Goal: Transaction & Acquisition: Purchase product/service

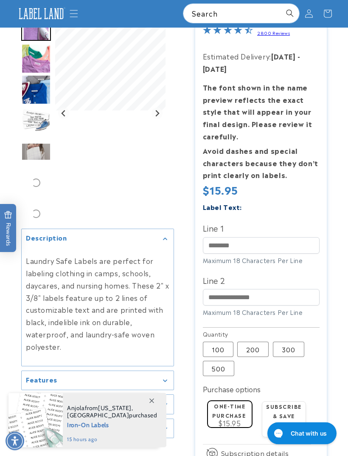
scroll to position [92, 0]
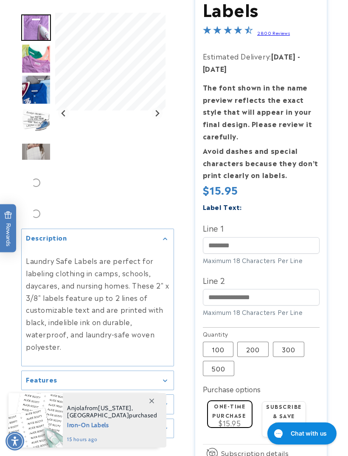
click at [161, 115] on div "Gallery Viewer" at bounding box center [110, 113] width 110 height 201
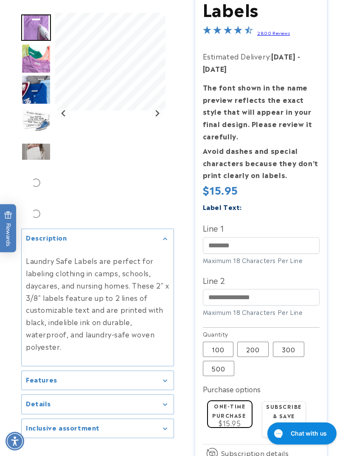
click at [156, 116] on icon "Next slide" at bounding box center [157, 113] width 7 height 7
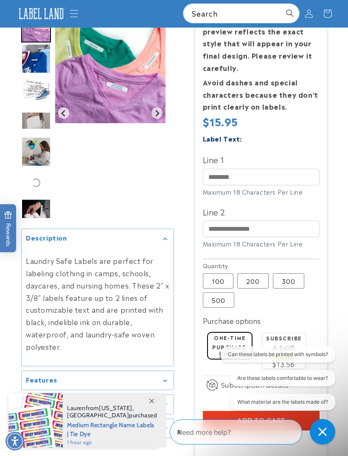
scroll to position [159, 0]
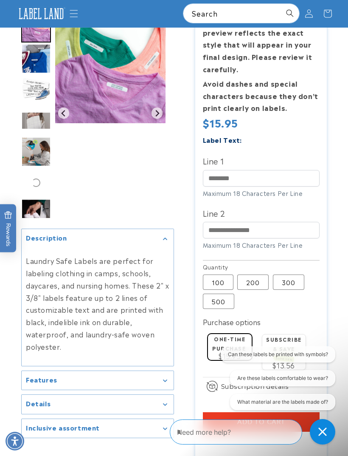
click at [166, 382] on icon "Gallery Viewer" at bounding box center [165, 380] width 4 height 3
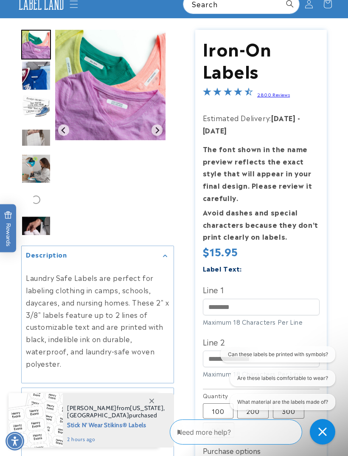
scroll to position [0, 0]
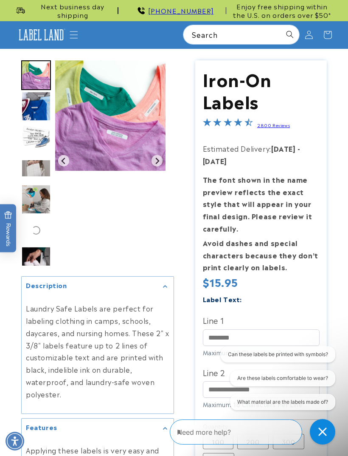
click at [38, 135] on img "Go to slide 4" at bounding box center [36, 137] width 30 height 30
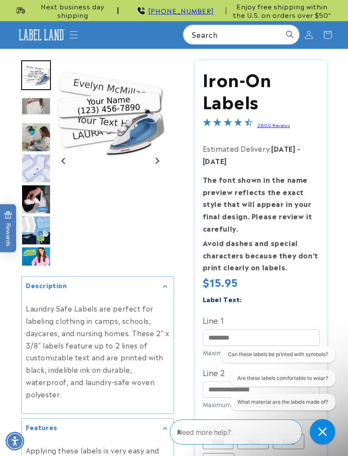
click at [42, 167] on img "Go to slide 7" at bounding box center [36, 168] width 30 height 30
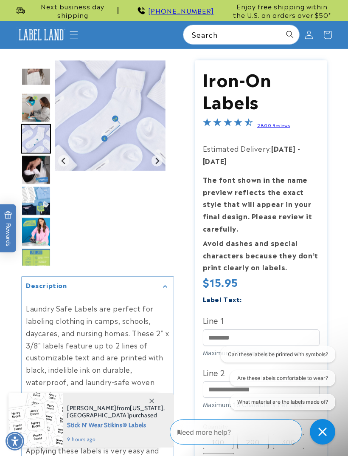
click at [237, 434] on textarea "Type your message here" at bounding box center [228, 432] width 103 height 10
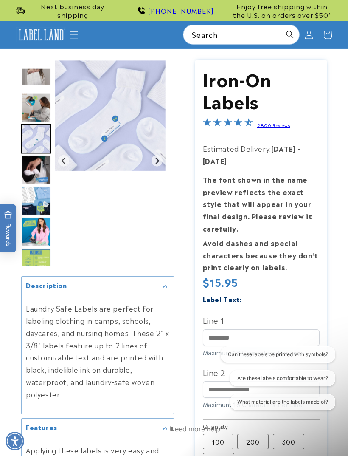
scroll to position [132, 0]
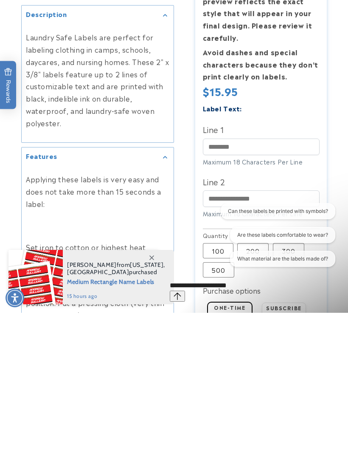
type textarea "**********"
click at [181, 292] on icon "Send message" at bounding box center [178, 296] width 8 height 8
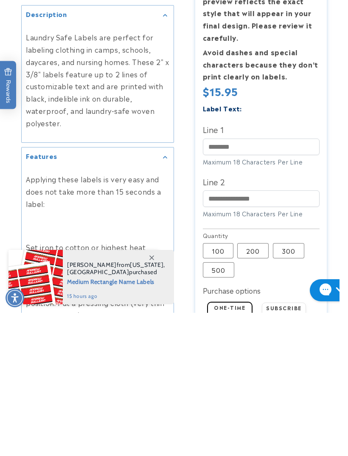
scroll to position [276, 0]
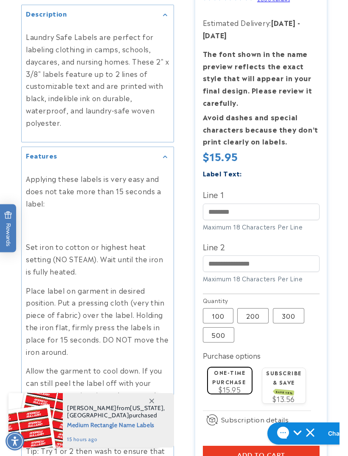
click at [328, 432] on h1 "Chat with us" at bounding box center [346, 433] width 36 height 8
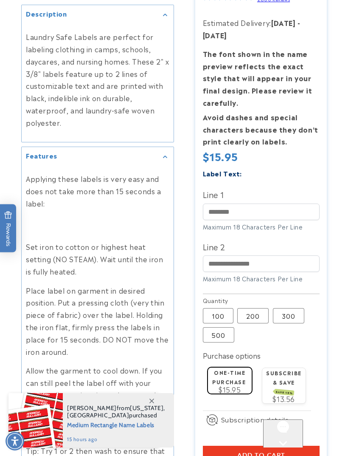
scroll to position [0, 0]
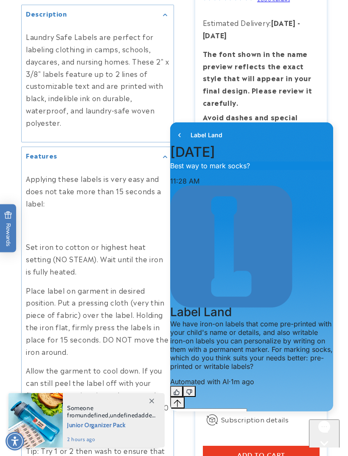
click at [234, 408] on textarea "live chat message input" at bounding box center [208, 418] width 77 height 20
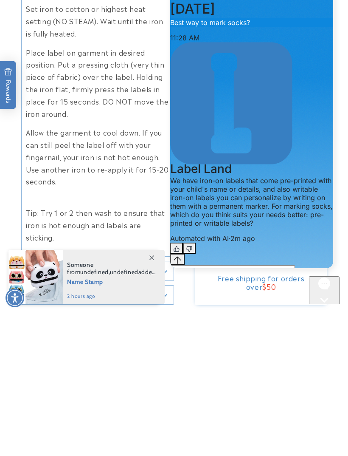
type textarea "**********"
click at [323, 311] on div "Close gorgias live chat" at bounding box center [325, 316] width 24 height 11
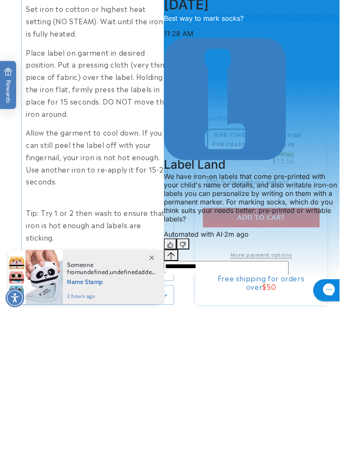
scroll to position [514, 0]
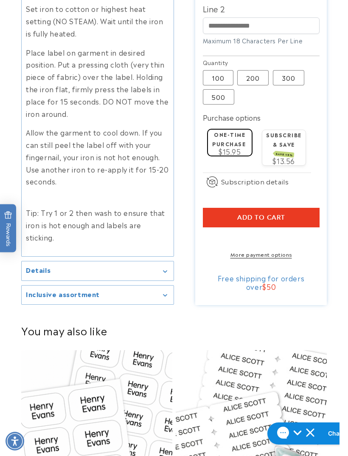
click at [328, 431] on h1 "Chat with us" at bounding box center [346, 433] width 36 height 8
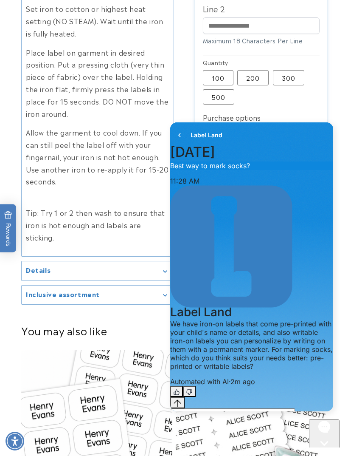
click at [197, 432] on icon "Send message" at bounding box center [193, 436] width 8 height 8
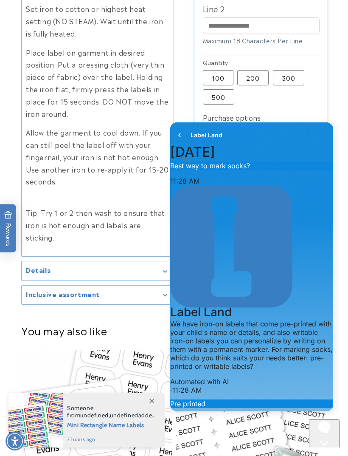
scroll to position [113, 0]
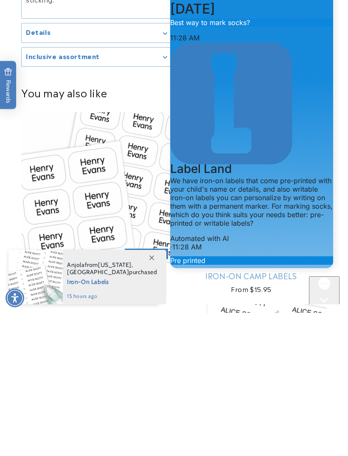
scroll to position [113, 0]
type textarea "***"
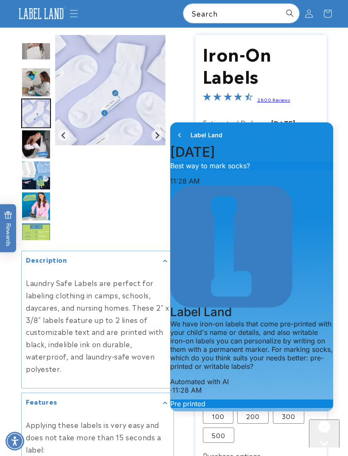
scroll to position [22, 0]
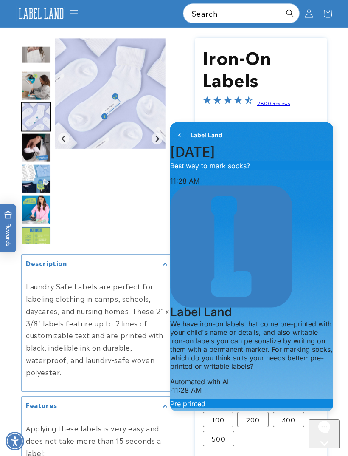
click at [33, 177] on img "Go to slide 9" at bounding box center [36, 179] width 30 height 30
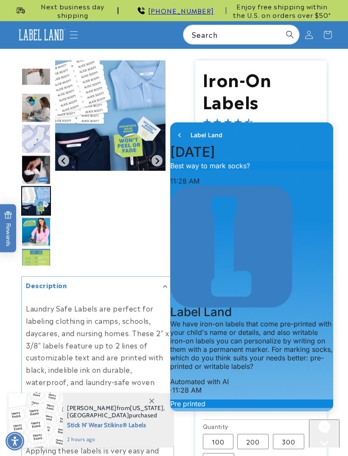
scroll to position [383, 0]
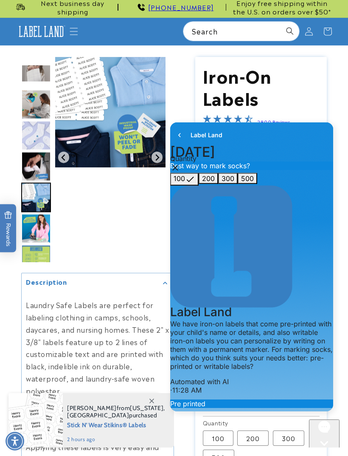
scroll to position [0, 0]
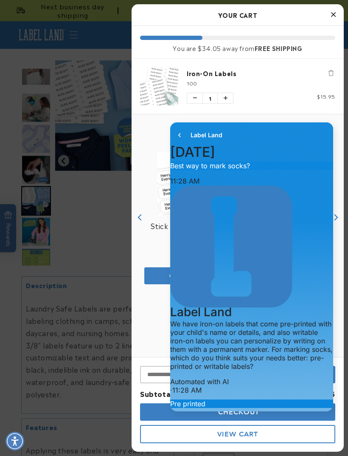
scroll to position [383, 0]
click at [336, 14] on icon "Close Cart" at bounding box center [333, 15] width 5 height 8
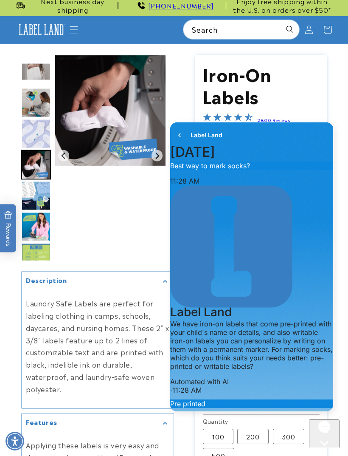
scroll to position [0, 0]
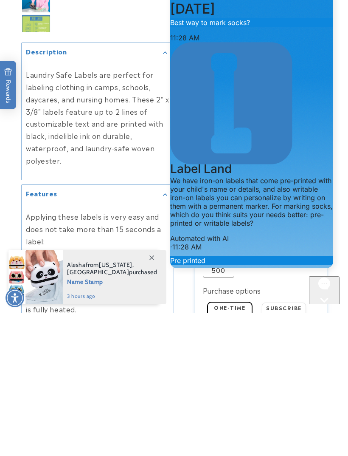
scroll to position [382, 0]
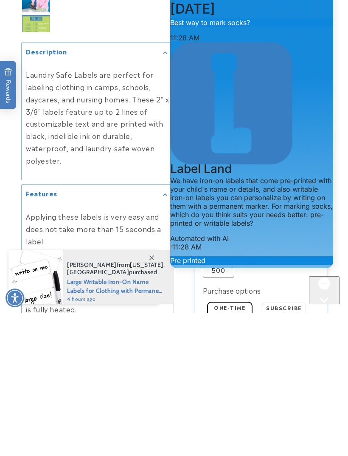
type textarea "**********"
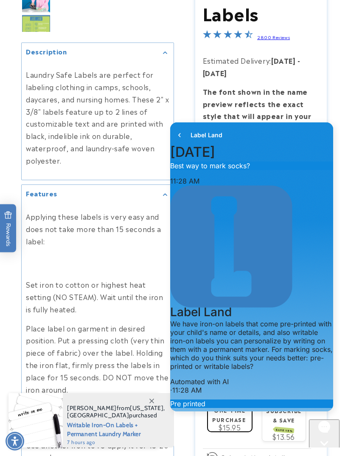
scroll to position [558, 0]
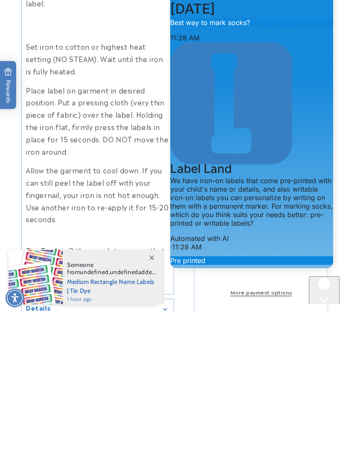
scroll to position [170, 0]
click at [260, 414] on div "We offer pre-printed Iron-On Labels sized 2" x 3/8", made of woven polyester, w…" at bounding box center [251, 439] width 163 height 51
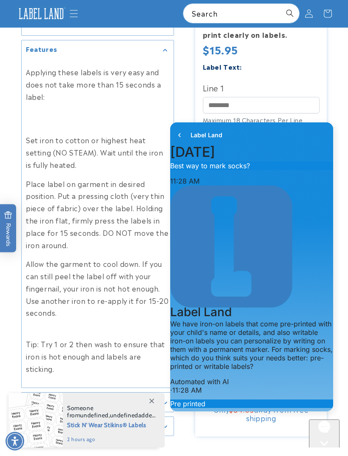
scroll to position [568, 0]
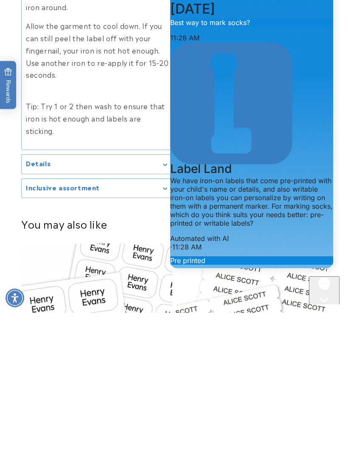
type textarea "***"
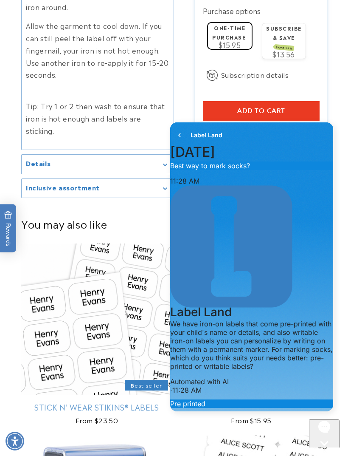
scroll to position [651, 0]
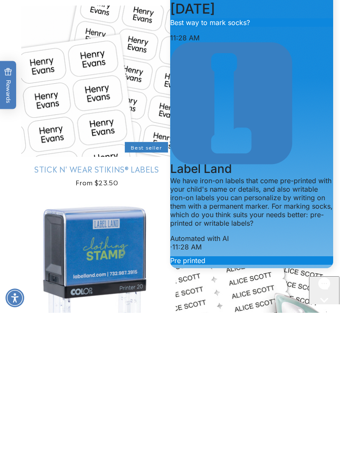
scroll to position [682, 0]
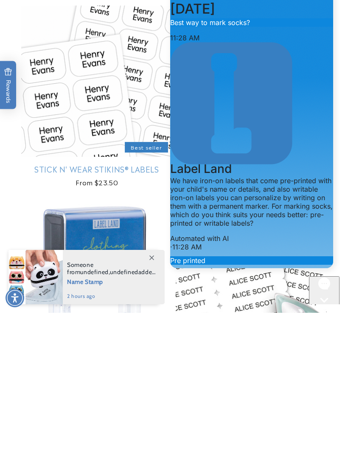
type textarea "**********"
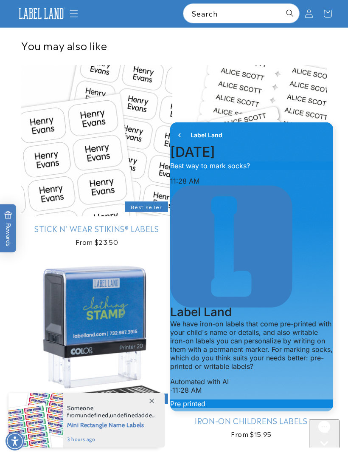
scroll to position [797, 0]
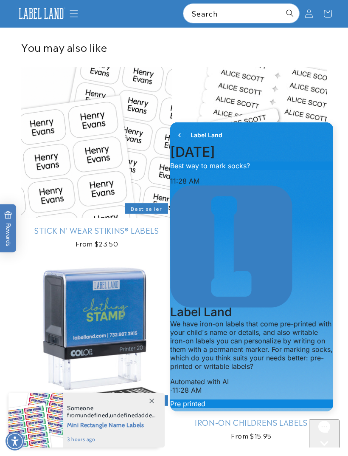
click at [121, 225] on link "Stick N' Wear Stikins® Labels" at bounding box center [96, 230] width 151 height 10
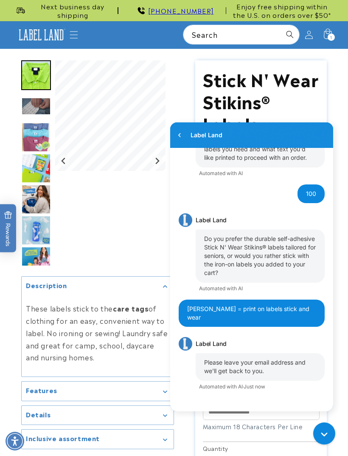
scroll to position [755, 0]
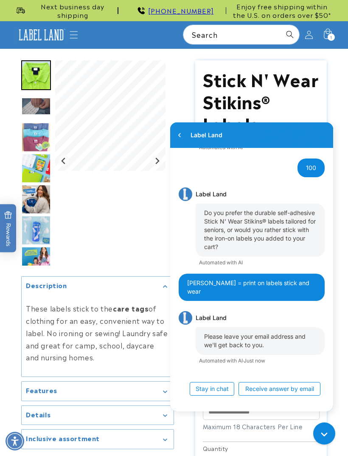
click at [260, 94] on h1 "Stick N' Wear Stikins® Labels" at bounding box center [261, 101] width 117 height 66
click at [152, 243] on div "Gallery Viewer" at bounding box center [110, 160] width 110 height 201
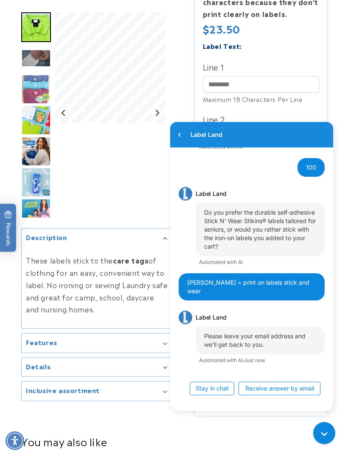
scroll to position [275, 0]
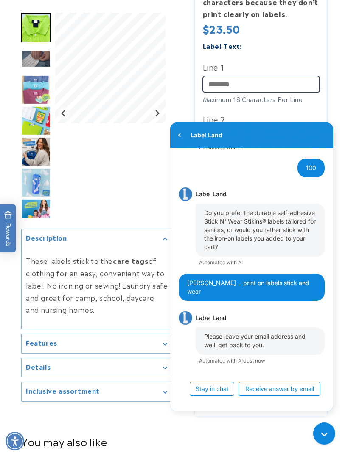
click at [258, 80] on input "Line 1" at bounding box center [261, 84] width 117 height 17
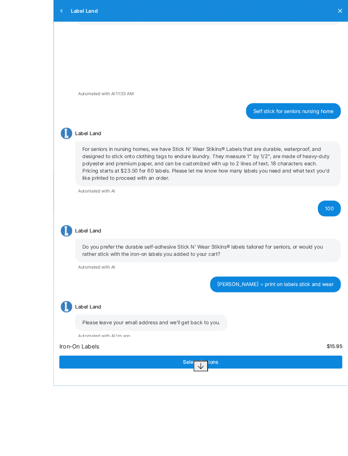
scroll to position [79, 0]
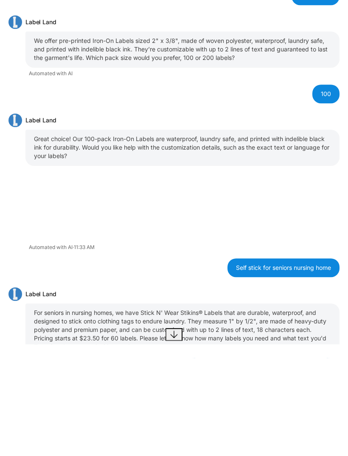
type input "**********"
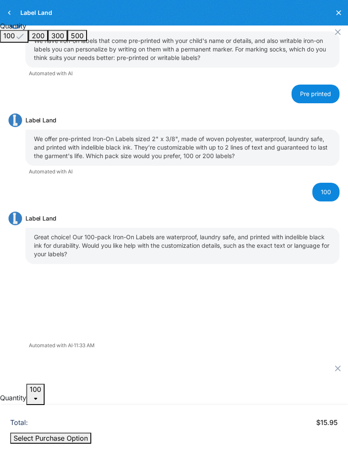
click at [91, 435] on button "Select Purchase Option" at bounding box center [50, 437] width 81 height 11
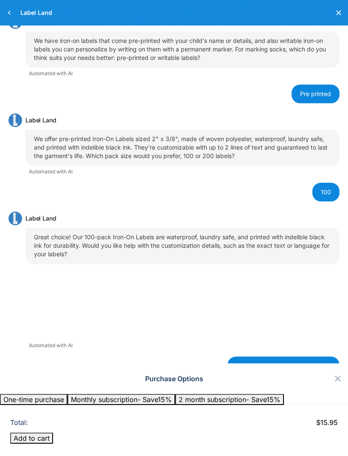
click at [57, 395] on span "One-time purchase" at bounding box center [33, 399] width 61 height 8
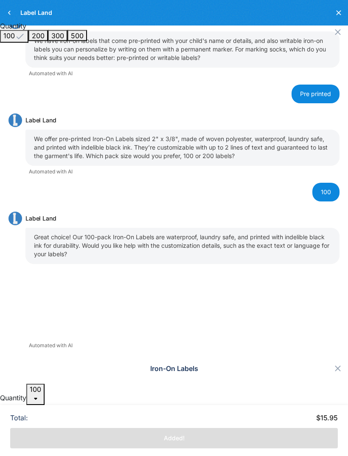
click at [337, 363] on icon "Close modal" at bounding box center [338, 368] width 10 height 10
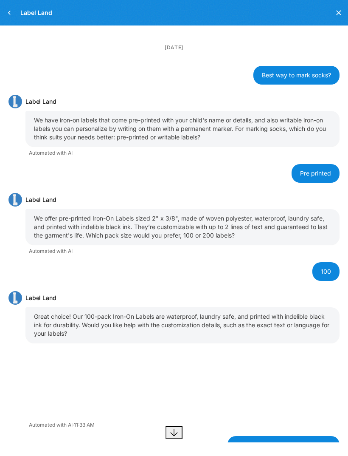
scroll to position [0, 0]
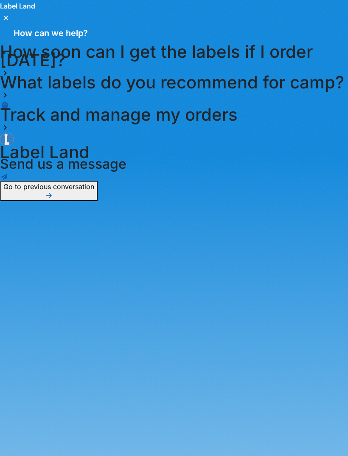
click at [333, 65] on div "How soon can I get the labels if I order today?" at bounding box center [174, 63] width 348 height 31
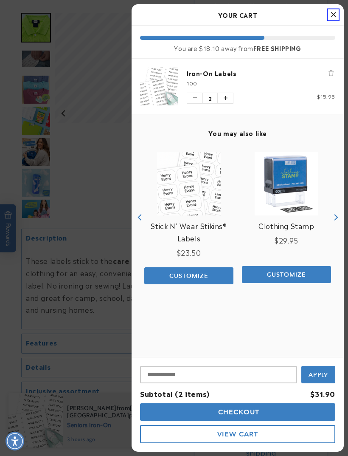
click at [200, 99] on button "Decrease quantity of Iron-On Labels" at bounding box center [194, 98] width 15 height 10
click at [258, 83] on div "100" at bounding box center [261, 82] width 149 height 7
click at [197, 267] on button "Customize" at bounding box center [188, 275] width 89 height 17
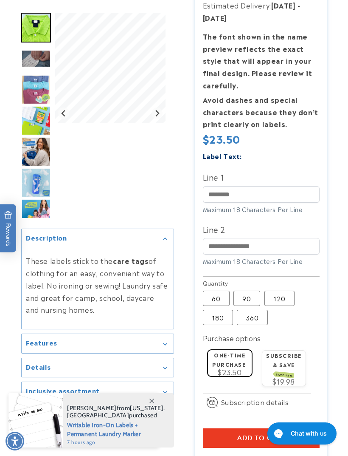
scroll to position [168, 0]
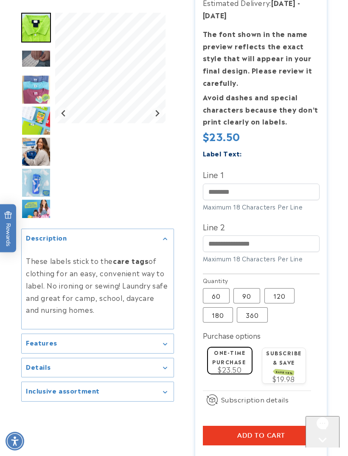
click at [247, 293] on label "90 Variant sold out or unavailable" at bounding box center [247, 295] width 27 height 15
click at [277, 186] on input "Line 1" at bounding box center [261, 192] width 117 height 17
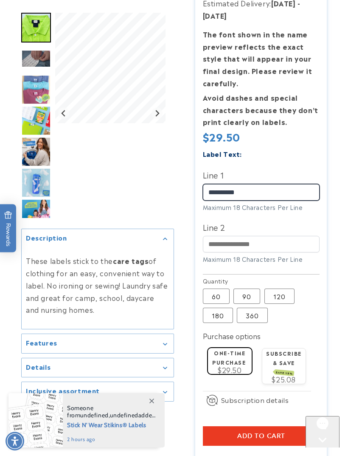
type input "**********"
click at [279, 293] on label "120 Variant sold out or unavailable" at bounding box center [280, 295] width 30 height 15
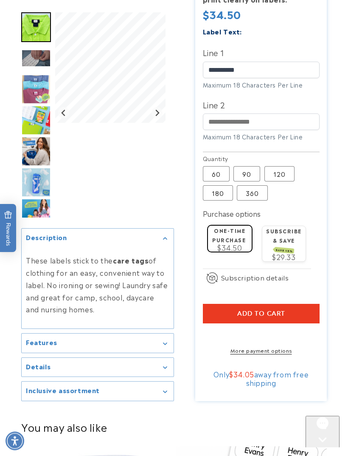
scroll to position [290, 0]
click at [229, 237] on label "One-time purchase" at bounding box center [229, 234] width 34 height 17
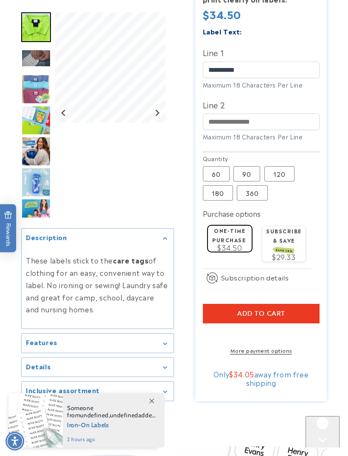
click at [265, 310] on span "Add to cart" at bounding box center [261, 314] width 48 height 8
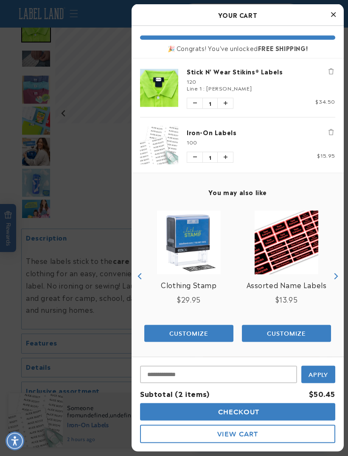
scroll to position [239, 0]
click at [155, 147] on img "product" at bounding box center [159, 145] width 38 height 38
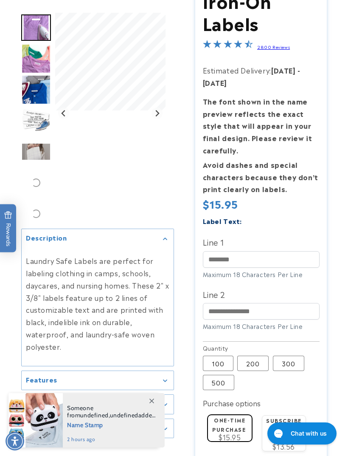
scroll to position [79, 0]
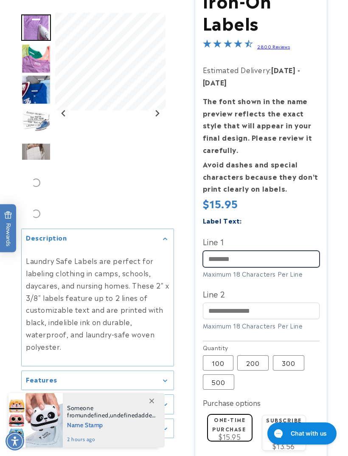
click at [265, 254] on input "Line 1" at bounding box center [261, 259] width 117 height 17
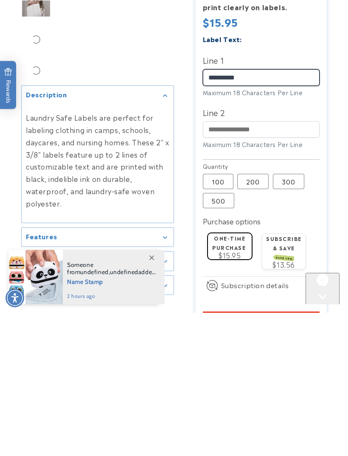
scroll to position [117, 0]
type input "**********"
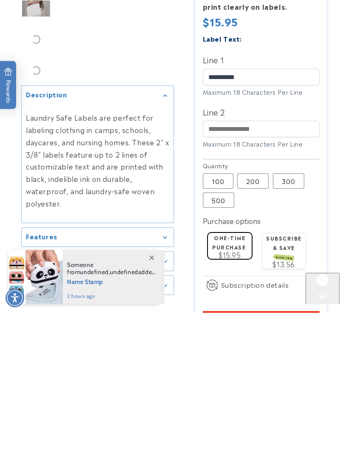
click at [234, 377] on label "One-time purchase" at bounding box center [229, 385] width 34 height 17
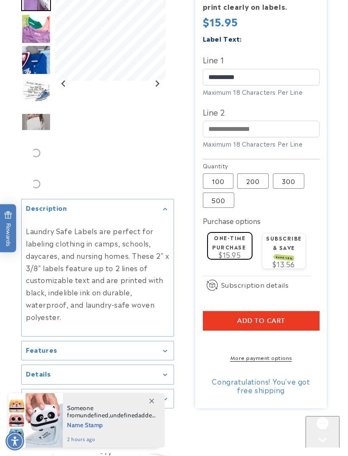
click at [258, 319] on span "Add to cart" at bounding box center [261, 321] width 48 height 8
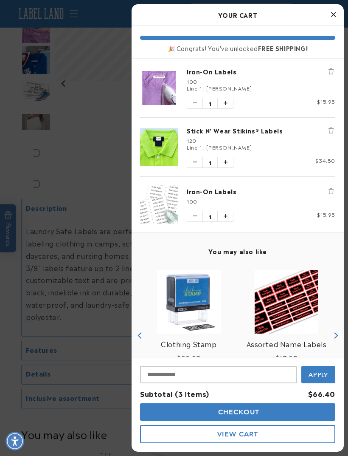
click at [331, 190] on icon "Remove Iron-On Labels" at bounding box center [331, 191] width 5 height 6
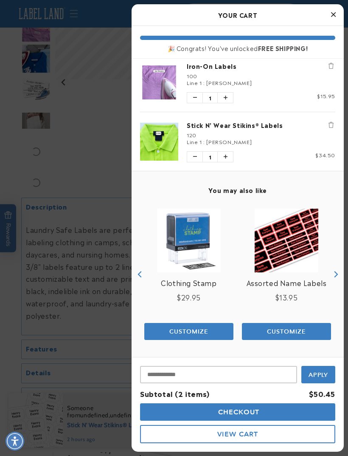
scroll to position [0, 0]
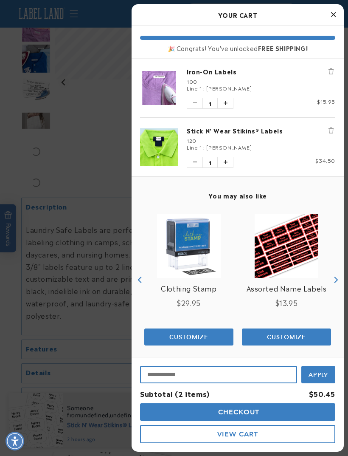
click at [243, 372] on input "Input Discount" at bounding box center [218, 374] width 157 height 17
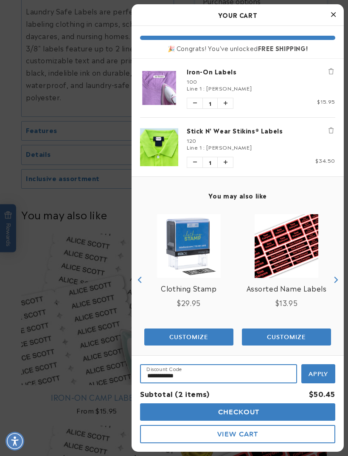
scroll to position [551, 0]
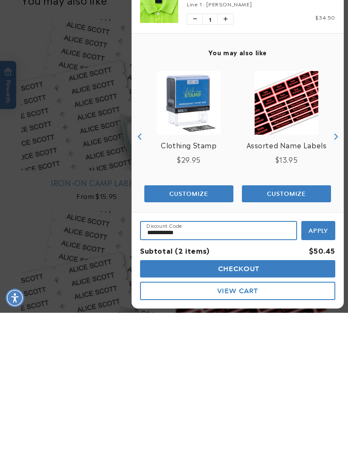
type input "**********"
click at [318, 364] on button "Apply" at bounding box center [319, 373] width 34 height 19
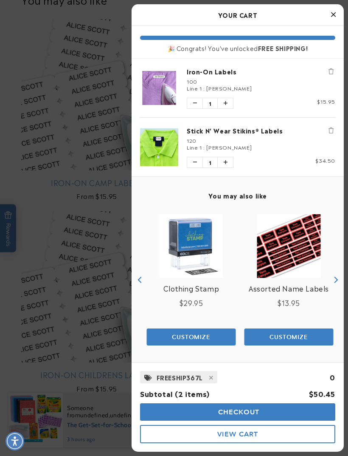
scroll to position [0, 0]
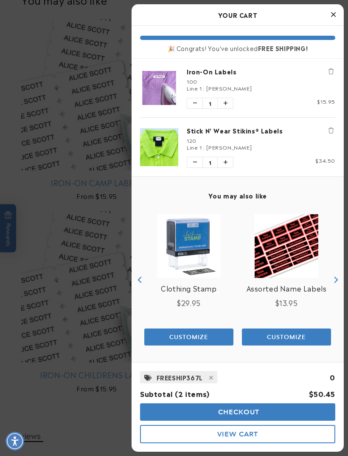
click at [288, 262] on img "product" at bounding box center [287, 246] width 64 height 64
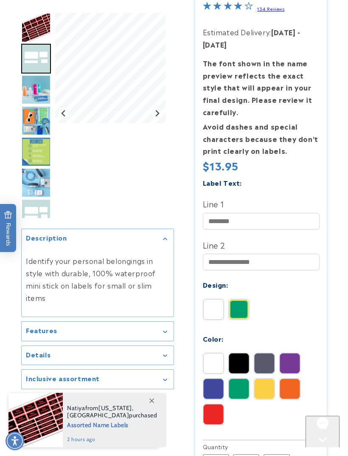
scroll to position [116, 0]
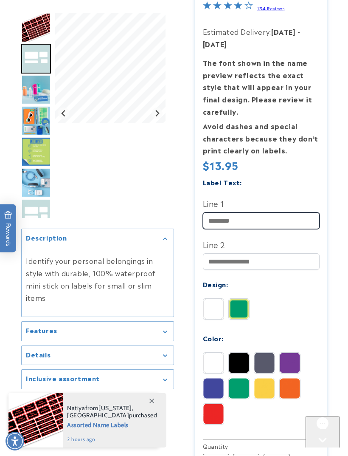
click at [270, 214] on input "Line 1" at bounding box center [261, 220] width 117 height 17
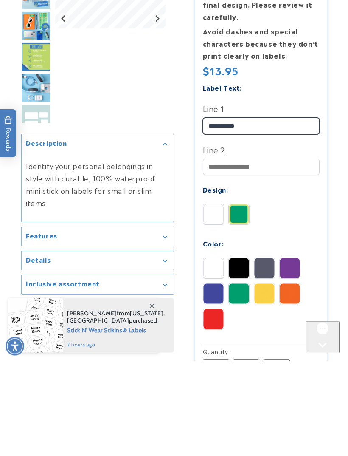
type input "**********"
click at [220, 299] on img at bounding box center [213, 309] width 20 height 20
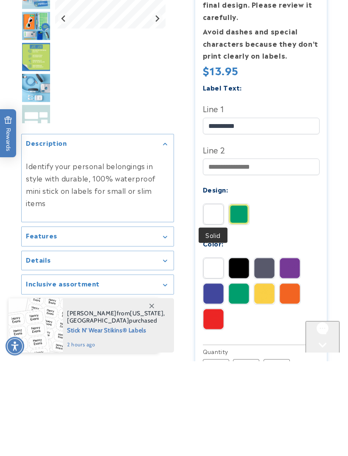
scroll to position [212, 0]
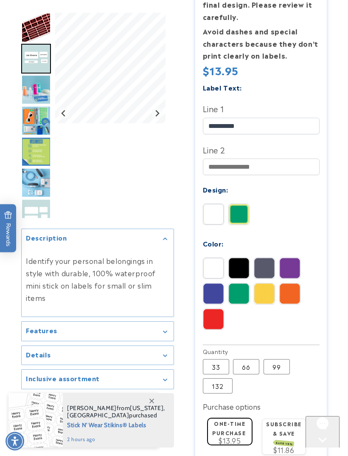
click at [240, 214] on img at bounding box center [239, 214] width 20 height 20
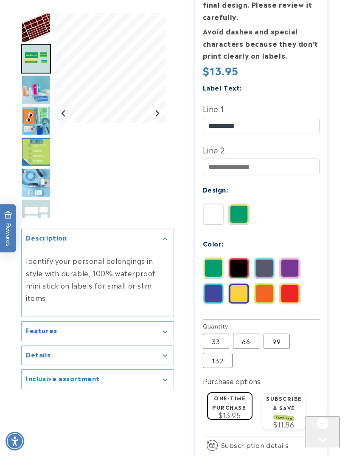
click at [229, 394] on label "One-time purchase" at bounding box center [229, 402] width 34 height 17
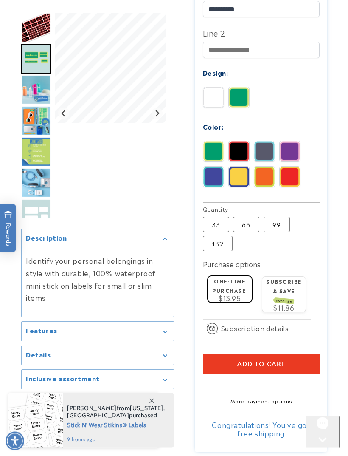
scroll to position [328, 0]
click at [267, 360] on span "Add to cart" at bounding box center [261, 364] width 48 height 8
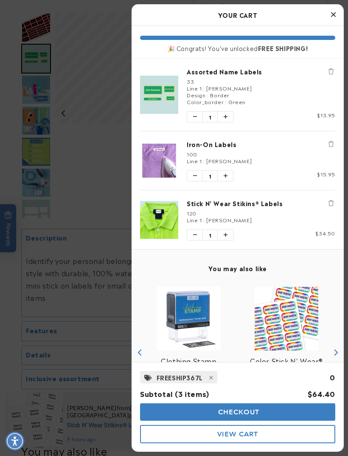
scroll to position [356, 0]
click at [249, 410] on span "Checkout" at bounding box center [238, 412] width 44 height 8
